Goal: Transaction & Acquisition: Obtain resource

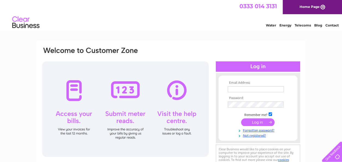
click at [239, 85] on td at bounding box center [258, 89] width 63 height 9
click at [242, 87] on input "text" at bounding box center [256, 89] width 57 height 7
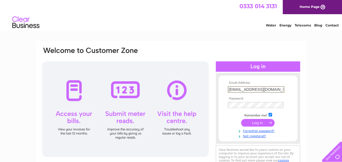
drag, startPoint x: 234, startPoint y: 90, endPoint x: 231, endPoint y: 97, distance: 7.9
click at [235, 90] on input "[EMAIL_ADDRESS][DOMAIN_NAME]" at bounding box center [256, 89] width 57 height 7
drag, startPoint x: 274, startPoint y: 88, endPoint x: 230, endPoint y: 91, distance: 44.5
click at [230, 91] on input "iwantransport@msn.com" at bounding box center [256, 89] width 57 height 7
type input "i"
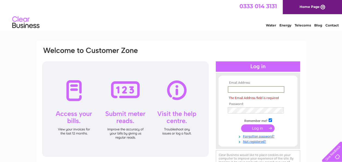
click at [236, 90] on input "text" at bounding box center [256, 89] width 57 height 7
type input "iwantransport@msn.com"
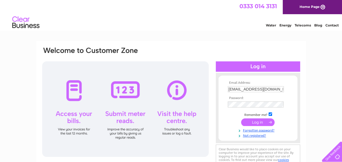
click at [257, 123] on input "submit" at bounding box center [258, 122] width 34 height 8
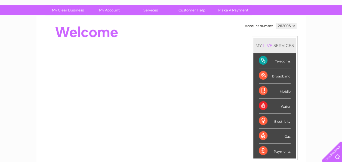
scroll to position [27, 0]
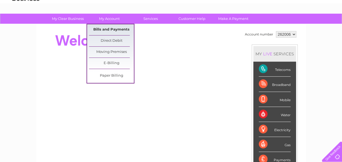
click at [109, 27] on link "Bills and Payments" at bounding box center [111, 29] width 45 height 11
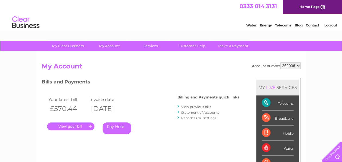
click at [77, 126] on link "." at bounding box center [70, 126] width 47 height 8
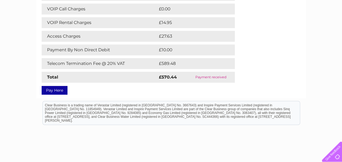
scroll to position [54, 0]
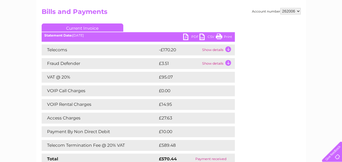
click at [192, 37] on link "PDF" at bounding box center [191, 38] width 16 height 8
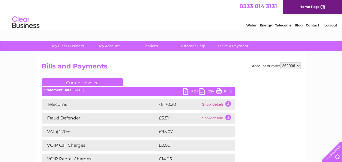
scroll to position [27, 0]
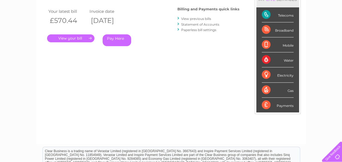
scroll to position [27, 0]
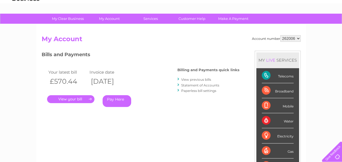
click at [194, 80] on link "View previous bills" at bounding box center [196, 79] width 30 height 4
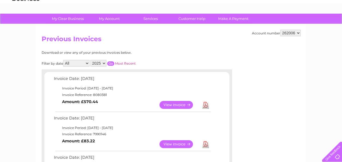
scroll to position [82, 0]
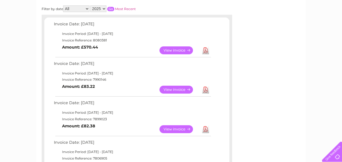
click at [175, 130] on link "View" at bounding box center [180, 129] width 40 height 8
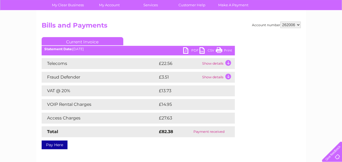
scroll to position [54, 0]
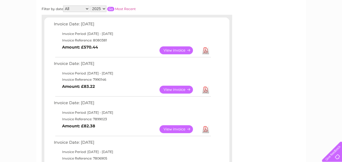
click at [174, 88] on link "View" at bounding box center [180, 90] width 40 height 8
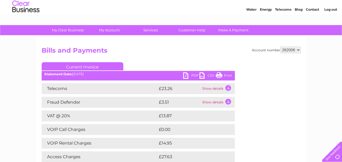
scroll to position [54, 0]
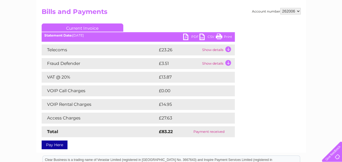
click at [193, 36] on link "PDF" at bounding box center [191, 38] width 16 height 8
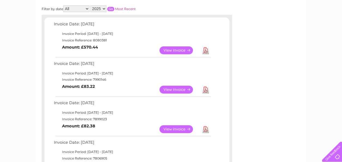
click at [177, 49] on link "View" at bounding box center [180, 50] width 40 height 8
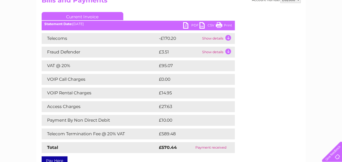
scroll to position [82, 0]
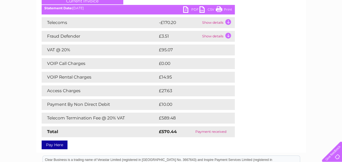
click at [227, 22] on td "Show details" at bounding box center [218, 22] width 34 height 11
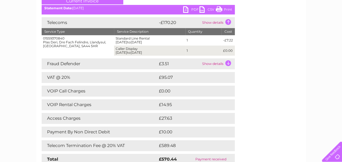
click at [230, 63] on td "Show details" at bounding box center [218, 63] width 34 height 11
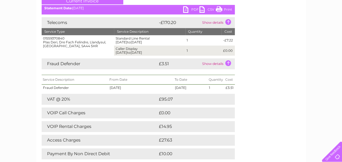
click at [227, 20] on td "Show details" at bounding box center [218, 22] width 34 height 11
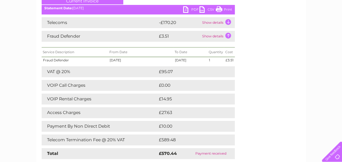
click at [227, 36] on td "Show details" at bounding box center [218, 36] width 34 height 11
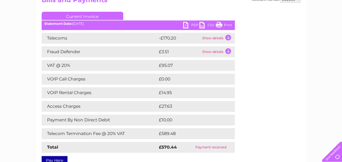
scroll to position [54, 0]
